Goal: Task Accomplishment & Management: Complete application form

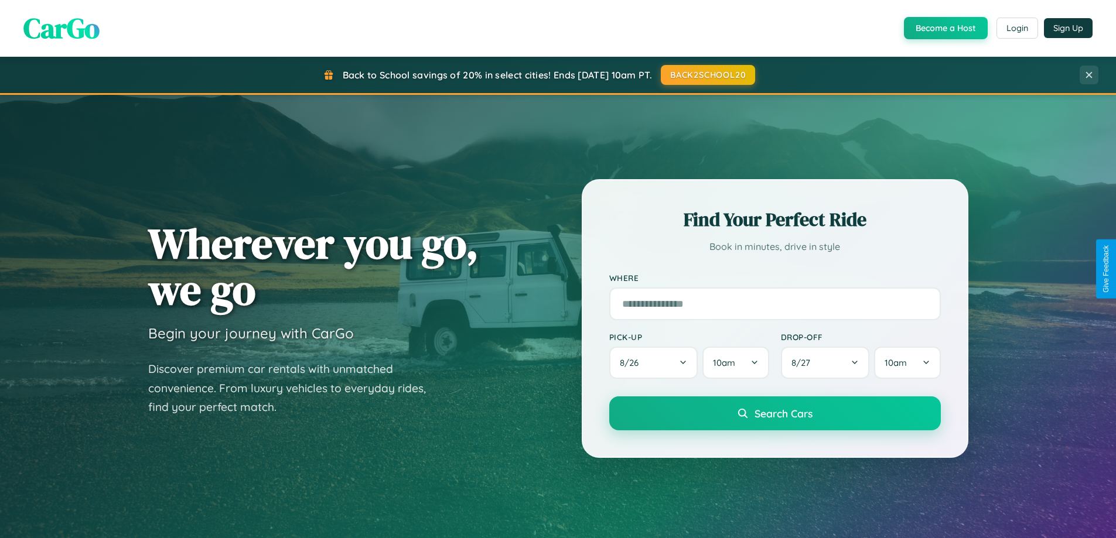
scroll to position [2254, 0]
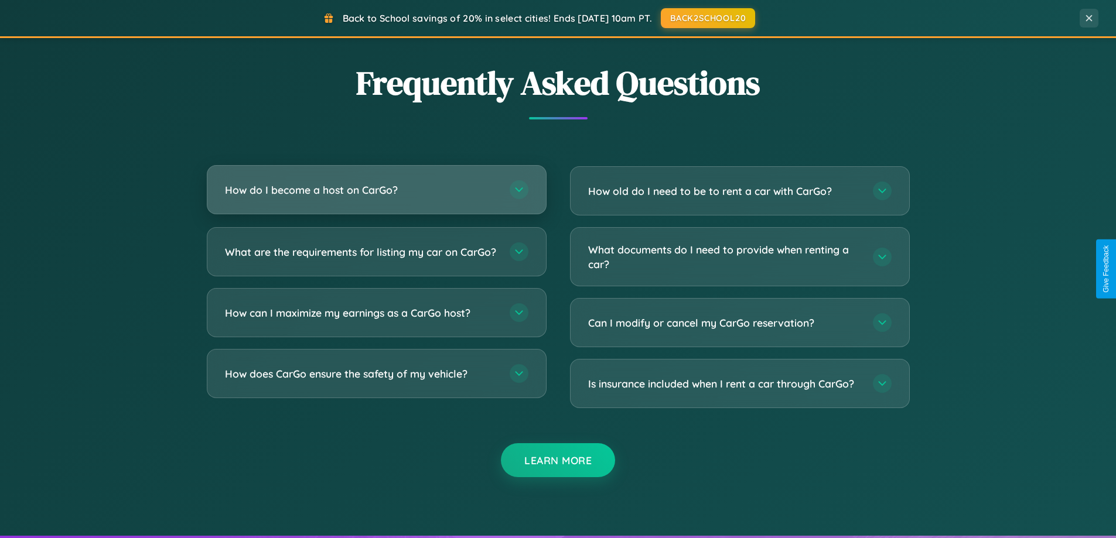
click at [376, 190] on h3 "How do I become a host on CarGo?" at bounding box center [361, 190] width 273 height 15
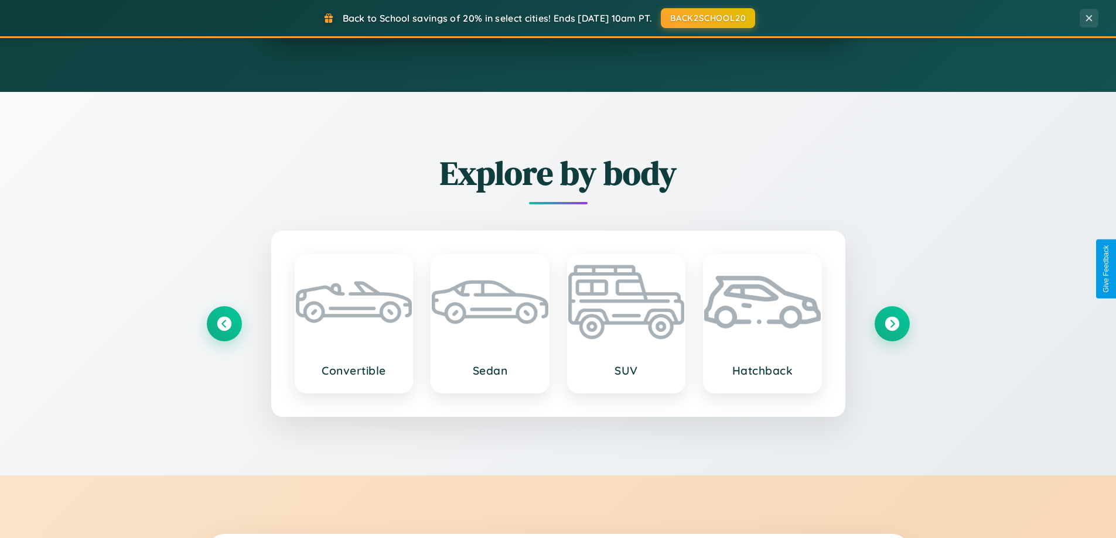
scroll to position [505, 0]
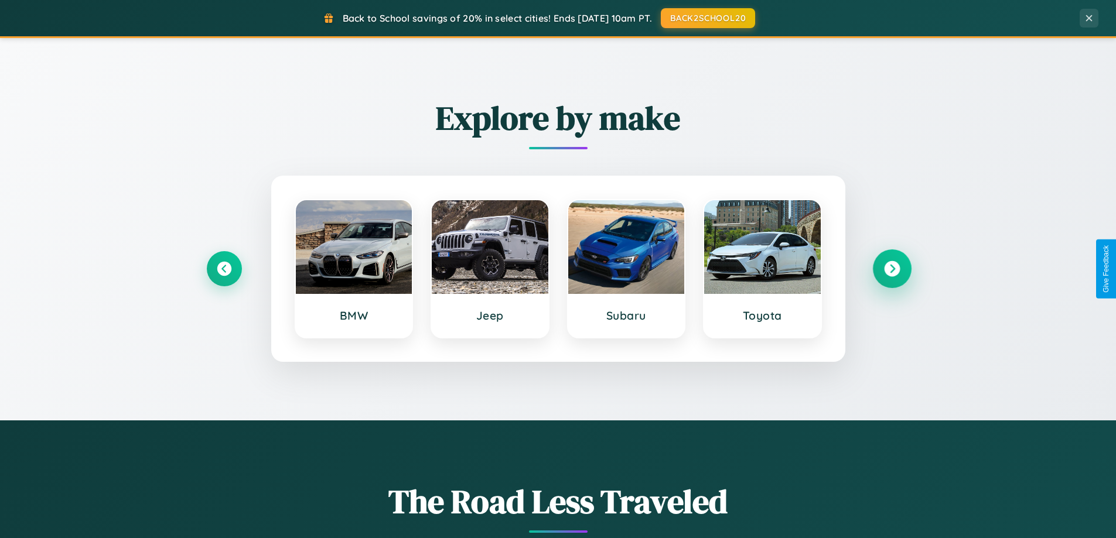
click at [891, 269] on icon at bounding box center [892, 269] width 16 height 16
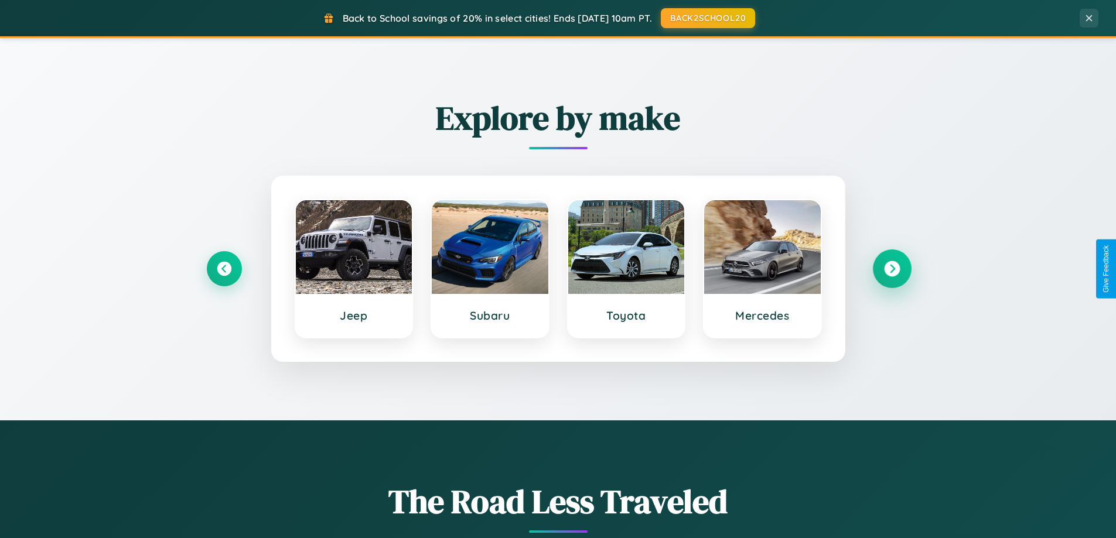
scroll to position [1882, 0]
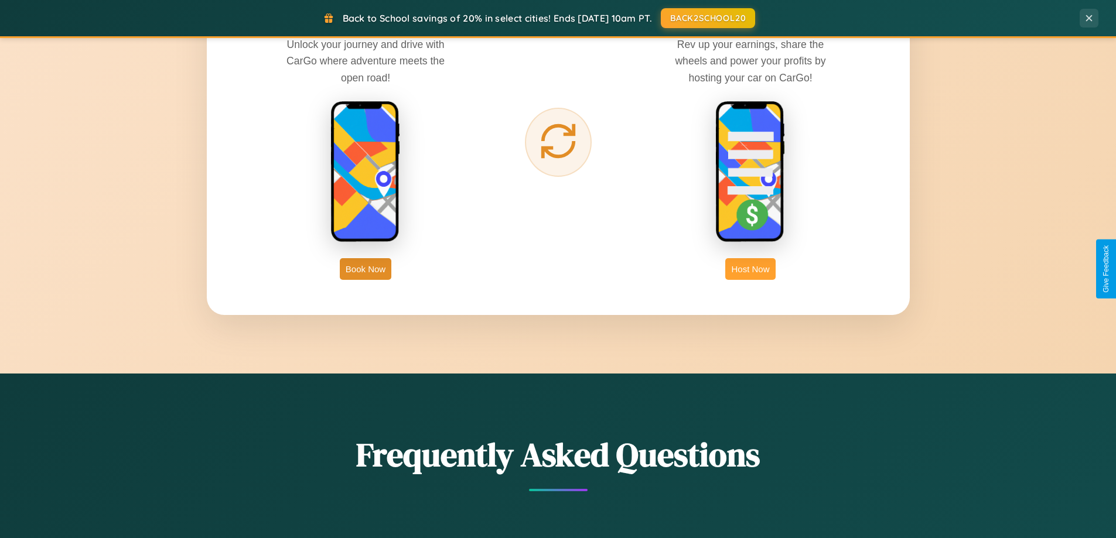
click at [750, 269] on button "Host Now" at bounding box center [750, 269] width 50 height 22
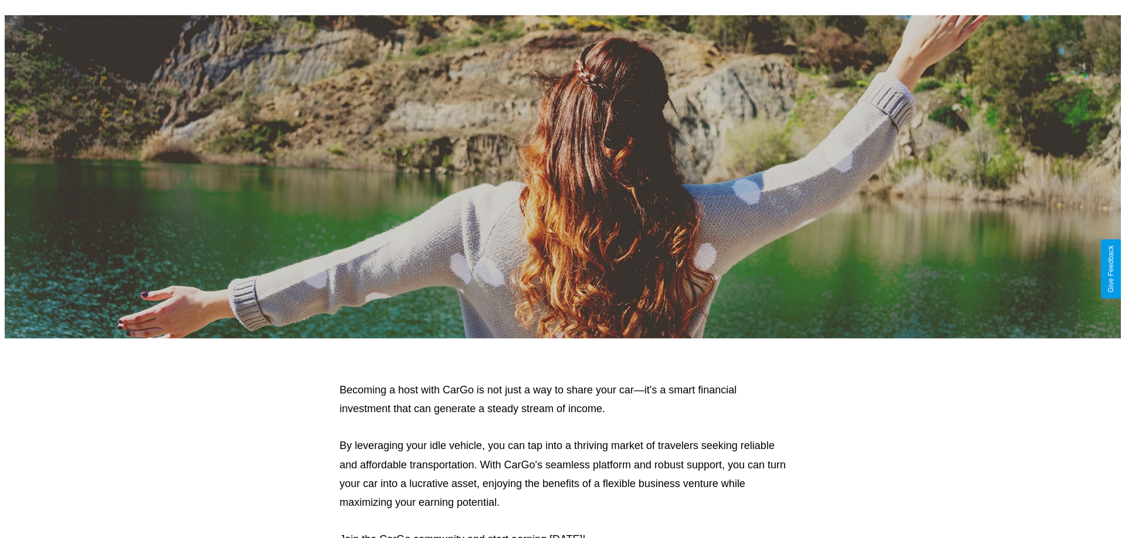
scroll to position [1221, 0]
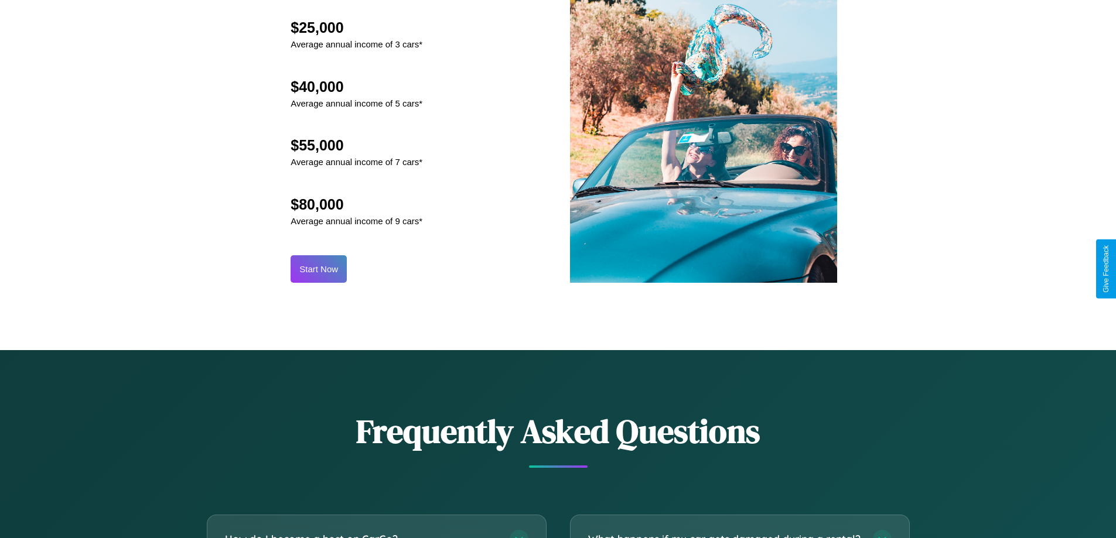
click at [319, 269] on button "Start Now" at bounding box center [319, 269] width 56 height 28
